Goal: Task Accomplishment & Management: Complete application form

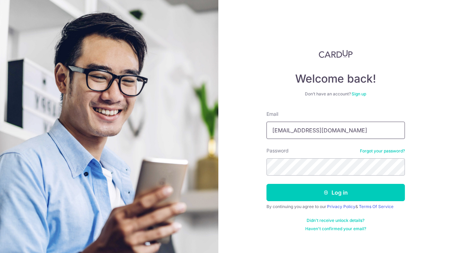
click at [345, 133] on input "leemingwei@live.com" at bounding box center [336, 130] width 139 height 17
drag, startPoint x: 345, startPoint y: 133, endPoint x: 231, endPoint y: 126, distance: 114.8
click at [267, 127] on input "leemingwei@live.com" at bounding box center [336, 130] width 139 height 17
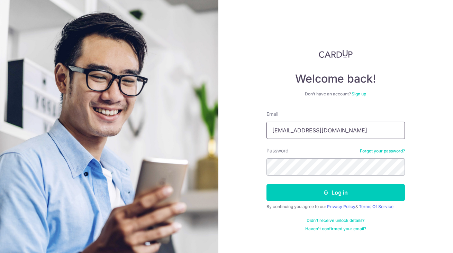
type input "dreamomo@hotmail.com"
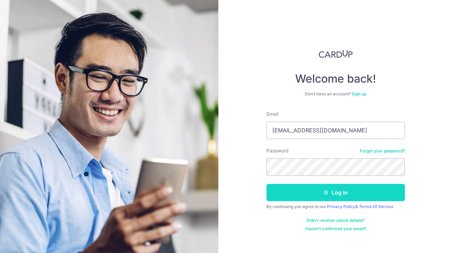
click at [333, 193] on button "Log in" at bounding box center [336, 192] width 139 height 17
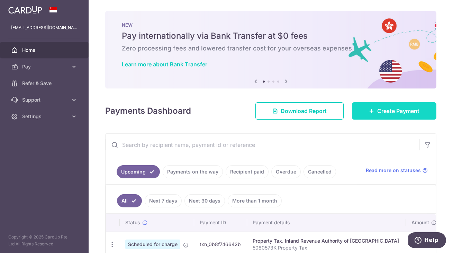
click at [380, 112] on span "Create Payment" at bounding box center [398, 111] width 42 height 8
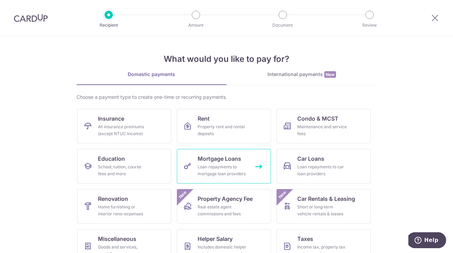
click at [225, 171] on div "Loan repayments to mortgage loan providers" at bounding box center [223, 171] width 50 height 14
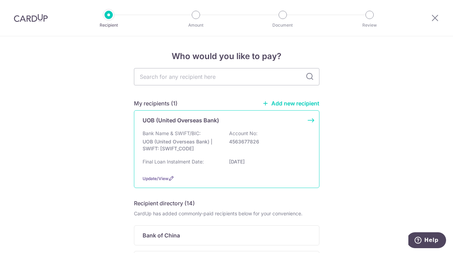
click at [191, 119] on p "UOB (United Overseas Bank)" at bounding box center [181, 120] width 77 height 8
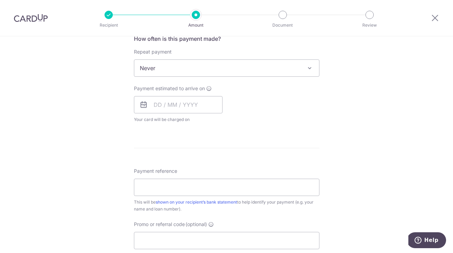
scroll to position [307, 0]
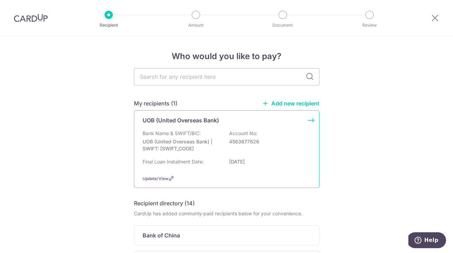
click at [214, 135] on div "Bank Name & SWIFT/BIC: UOB (United Overseas Bank) | SWIFT: UOVBSGSGXXX Account …" at bounding box center [227, 143] width 168 height 26
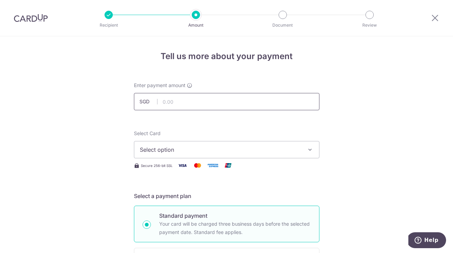
click at [205, 100] on input "text" at bounding box center [227, 101] width 186 height 17
type input "1,008.27"
click at [273, 149] on span "Select option" at bounding box center [220, 150] width 161 height 8
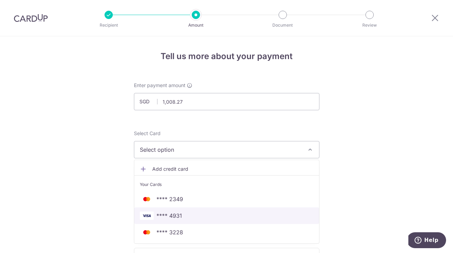
click at [194, 214] on span "**** 4931" at bounding box center [227, 216] width 174 height 8
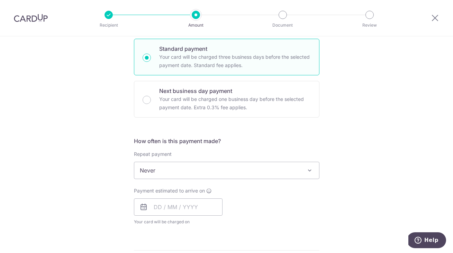
scroll to position [168, 0]
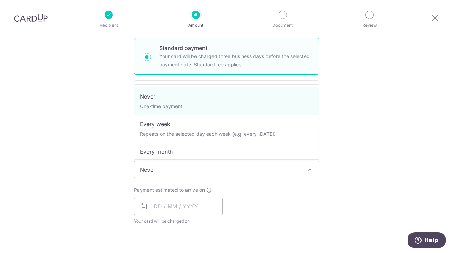
click at [244, 169] on span "Never" at bounding box center [226, 170] width 185 height 17
select select "3"
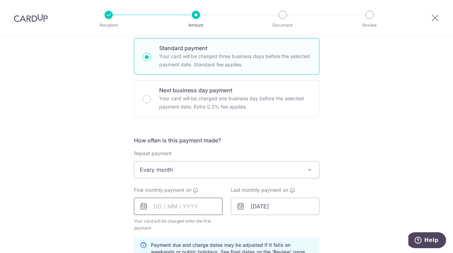
click at [194, 207] on input "text" at bounding box center [178, 206] width 89 height 17
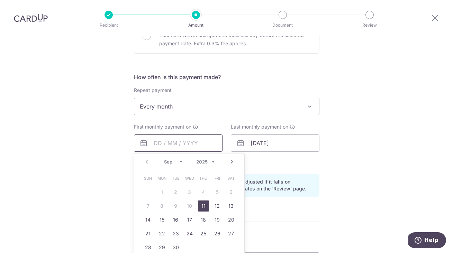
scroll to position [232, 0]
click at [233, 163] on link "Next" at bounding box center [232, 162] width 8 height 8
click at [188, 192] on link "1" at bounding box center [189, 192] width 11 height 11
type input "01/10/2025"
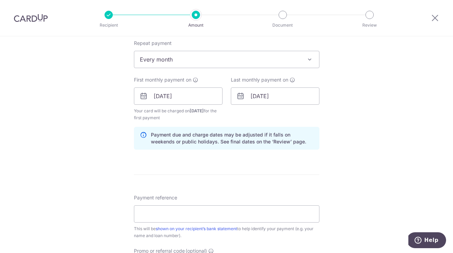
scroll to position [335, 0]
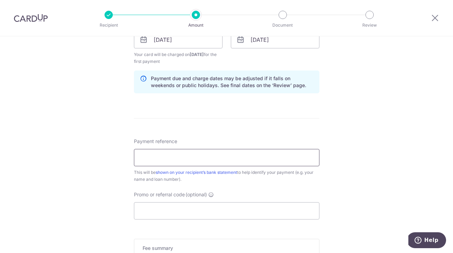
click at [280, 160] on input "Payment reference" at bounding box center [227, 157] width 186 height 17
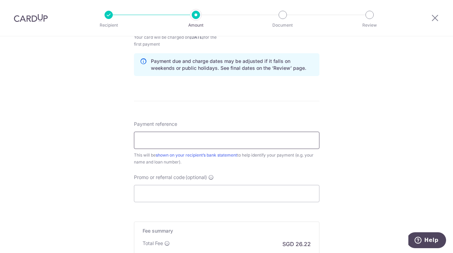
scroll to position [352, 0]
type input "1688178067"
click at [187, 200] on input "Promo or referral code (optional)" at bounding box center [227, 194] width 186 height 17
paste input "200025"
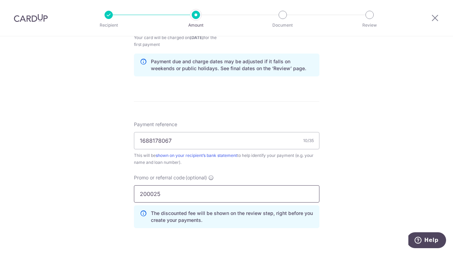
click at [153, 198] on input "200025" at bounding box center [227, 194] width 186 height 17
paste input "3HOME25R"
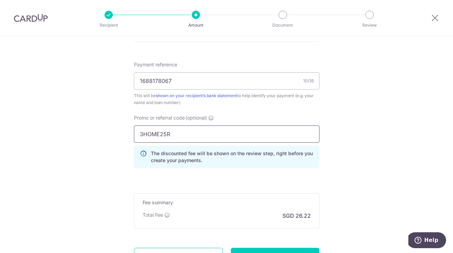
scroll to position [428, 0]
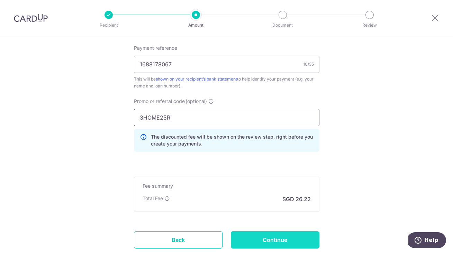
type input "3HOME25R"
click at [285, 240] on input "Continue" at bounding box center [275, 240] width 89 height 17
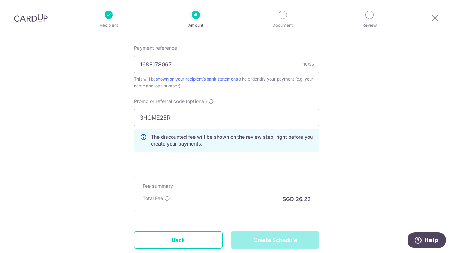
type input "Create Schedule"
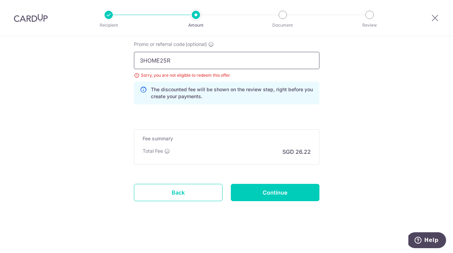
click at [165, 60] on input "3HOME25R" at bounding box center [227, 60] width 186 height 17
paste input "REC185"
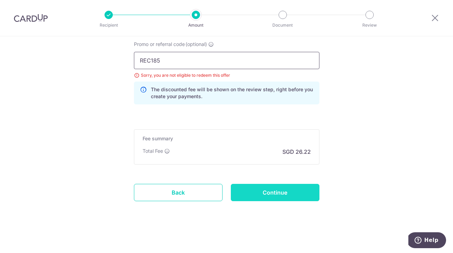
type input "REC185"
click at [281, 191] on input "Continue" at bounding box center [275, 192] width 89 height 17
type input "Update Schedule"
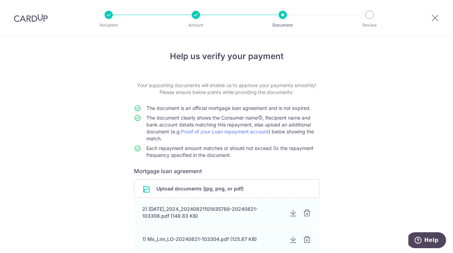
scroll to position [55, 0]
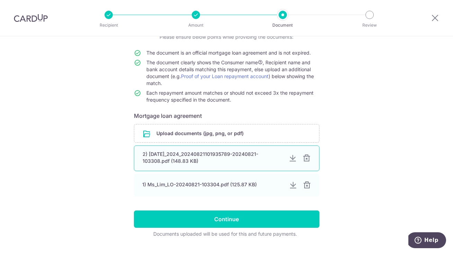
click at [247, 155] on div "2) [DATE]_2024_20240821101935789-20240821-103308.pdf (148.83 KB)" at bounding box center [213, 158] width 141 height 14
click at [293, 161] on div at bounding box center [293, 158] width 8 height 8
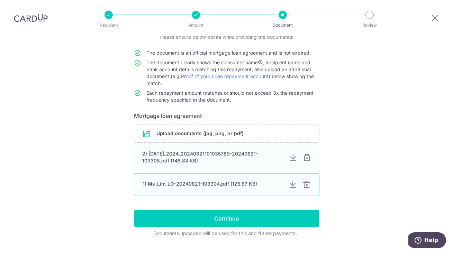
click at [293, 185] on div at bounding box center [293, 185] width 8 height 8
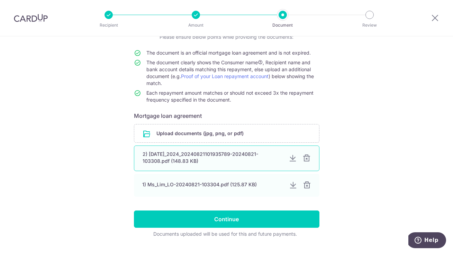
click at [308, 159] on div at bounding box center [307, 158] width 8 height 8
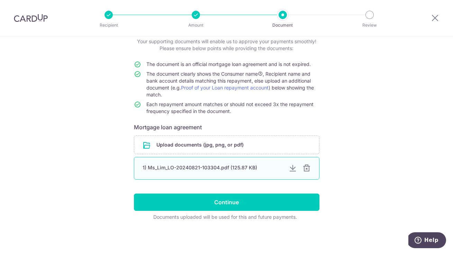
click at [309, 170] on div at bounding box center [307, 168] width 8 height 8
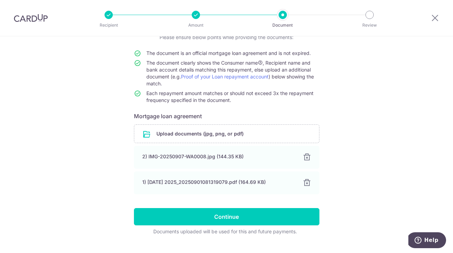
scroll to position [66, 0]
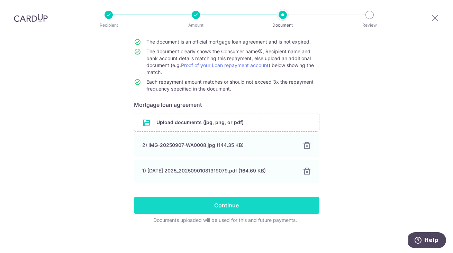
click at [246, 208] on input "Continue" at bounding box center [227, 205] width 186 height 17
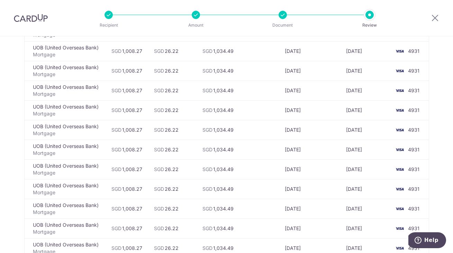
scroll to position [2003, 0]
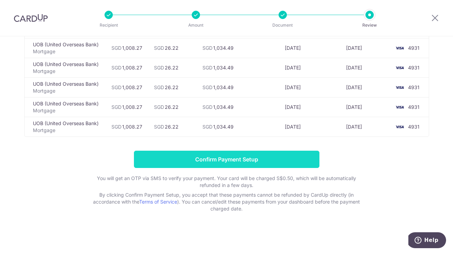
click at [248, 157] on input "Confirm Payment Setup" at bounding box center [227, 159] width 186 height 17
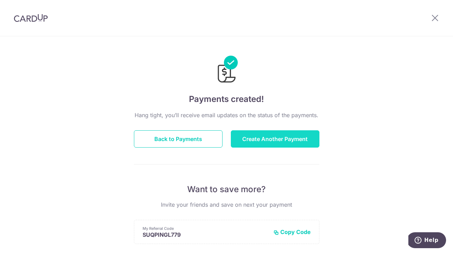
click at [267, 142] on button "Create Another Payment" at bounding box center [275, 139] width 89 height 17
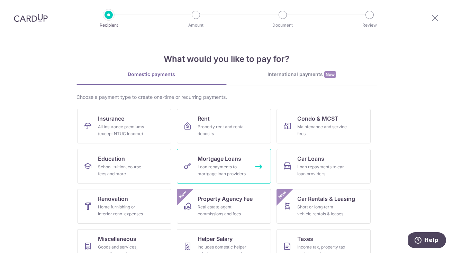
click at [225, 167] on div "Loan repayments to mortgage loan providers" at bounding box center [223, 171] width 50 height 14
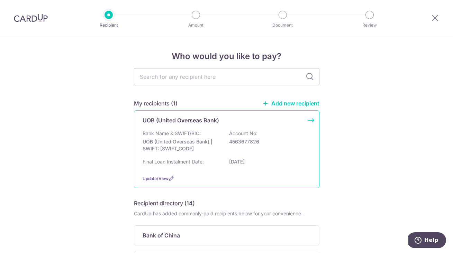
click at [236, 153] on div "Bank Name & SWIFT/BIC: UOB (United Overseas Bank) | SWIFT: UOVBSGSGXXX Account …" at bounding box center [227, 143] width 168 height 26
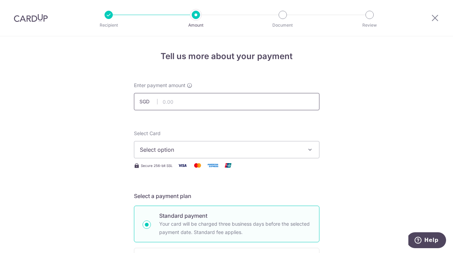
click at [218, 106] on input "text" at bounding box center [227, 101] width 186 height 17
type input "1,008.27"
click at [238, 153] on span "Select option" at bounding box center [220, 150] width 161 height 8
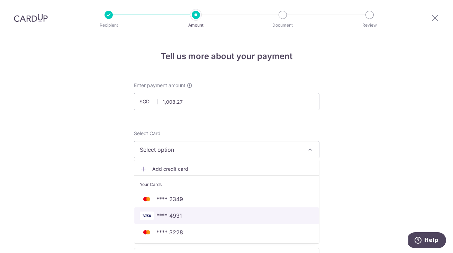
click at [221, 215] on span "**** 4931" at bounding box center [227, 216] width 174 height 8
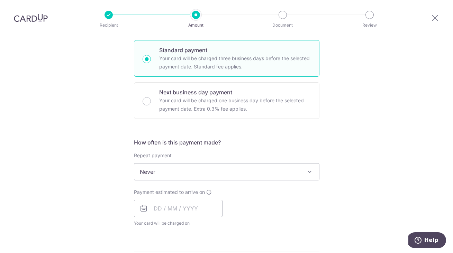
scroll to position [167, 0]
click at [250, 168] on span "Never" at bounding box center [226, 171] width 185 height 17
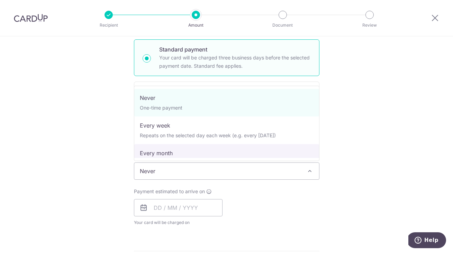
select select "3"
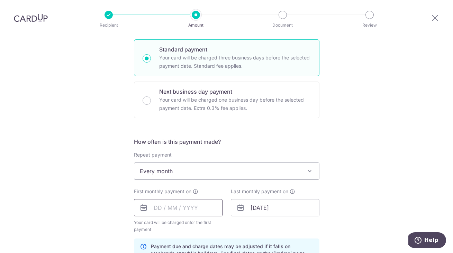
click at [190, 213] on input "text" at bounding box center [178, 207] width 89 height 17
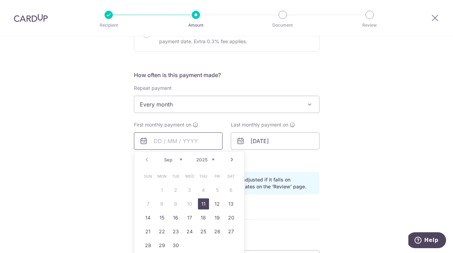
scroll to position [243, 0]
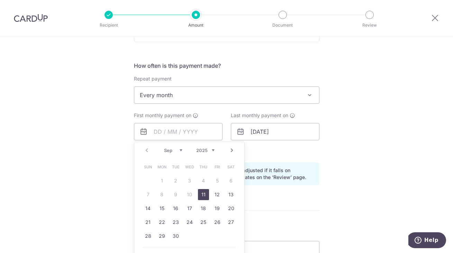
click at [232, 150] on link "Next" at bounding box center [232, 150] width 8 height 8
click at [188, 182] on link "1" at bounding box center [189, 181] width 11 height 11
type input "[DATE]"
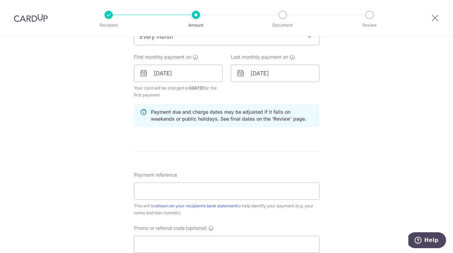
scroll to position [310, 0]
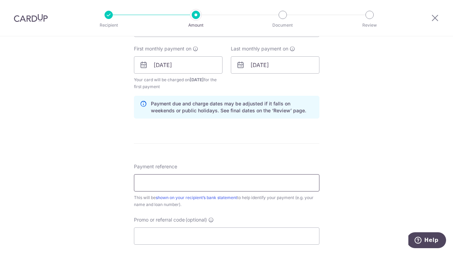
click at [248, 181] on input "Payment reference" at bounding box center [227, 183] width 186 height 17
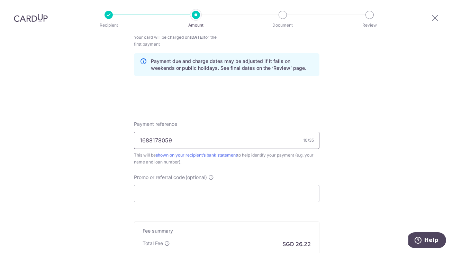
scroll to position [352, 0]
type input "1688178059"
click at [175, 194] on input "Promo or referral code (optional)" at bounding box center [227, 193] width 186 height 17
paste input "REC185"
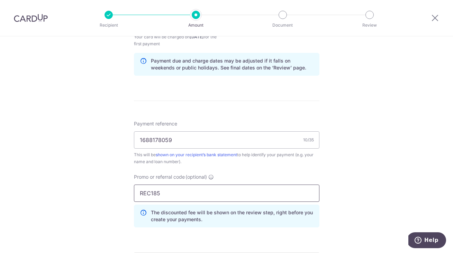
type input "REC185"
click at [390, 187] on div "Tell us more about your payment Enter payment amount SGD 1,008.27 1008.27 Selec…" at bounding box center [226, 30] width 453 height 693
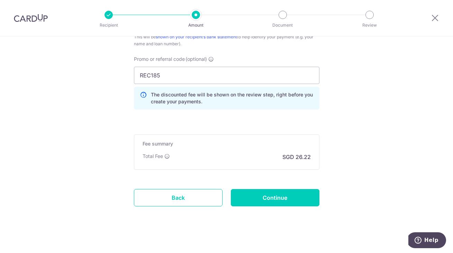
scroll to position [476, 0]
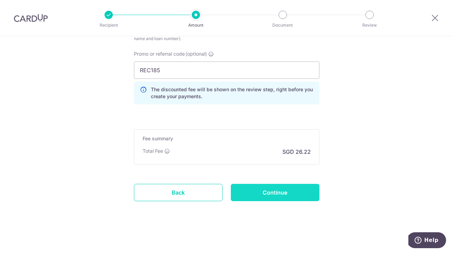
click at [286, 199] on input "Continue" at bounding box center [275, 192] width 89 height 17
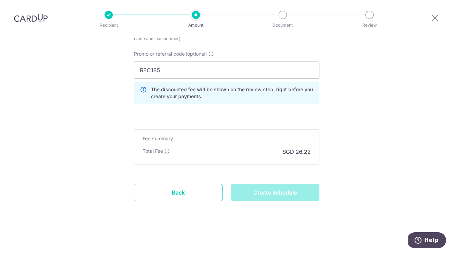
type input "Create Schedule"
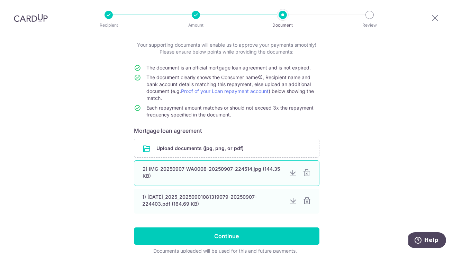
click at [309, 173] on div at bounding box center [307, 173] width 8 height 8
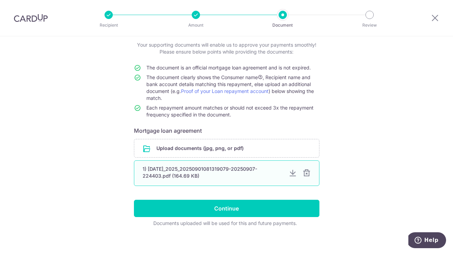
click at [309, 174] on div at bounding box center [307, 173] width 8 height 8
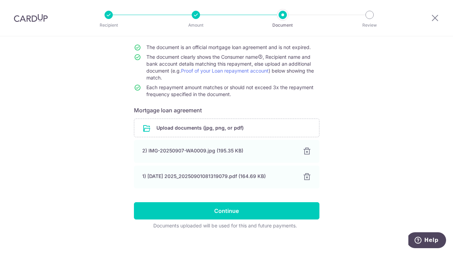
scroll to position [69, 0]
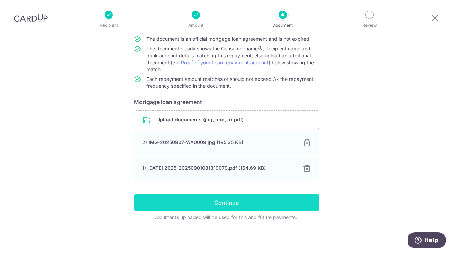
click at [231, 204] on input "Continue" at bounding box center [227, 202] width 186 height 17
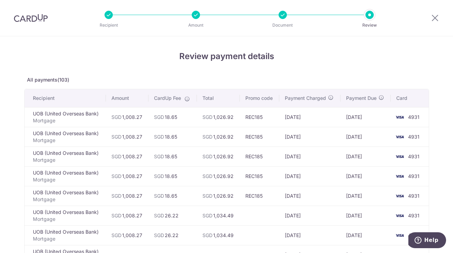
click at [302, 152] on td "[DATE]" at bounding box center [309, 157] width 61 height 20
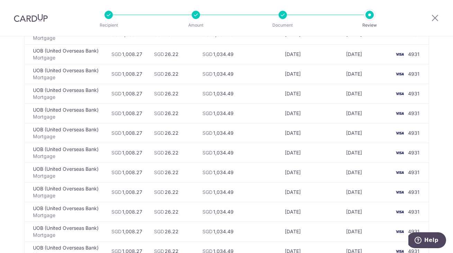
scroll to position [2003, 0]
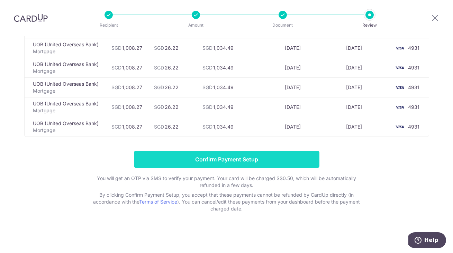
click at [292, 158] on input "Confirm Payment Setup" at bounding box center [227, 159] width 186 height 17
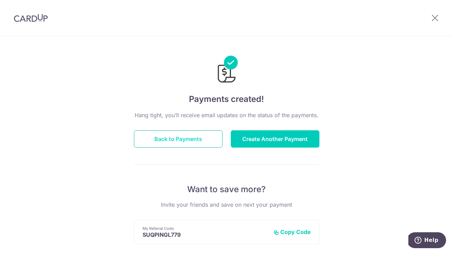
click at [195, 142] on button "Back to Payments" at bounding box center [178, 139] width 89 height 17
click at [207, 143] on button "Back to Payments" at bounding box center [178, 139] width 89 height 17
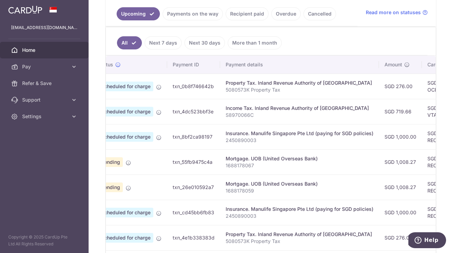
scroll to position [159, 0]
